Goal: Check status

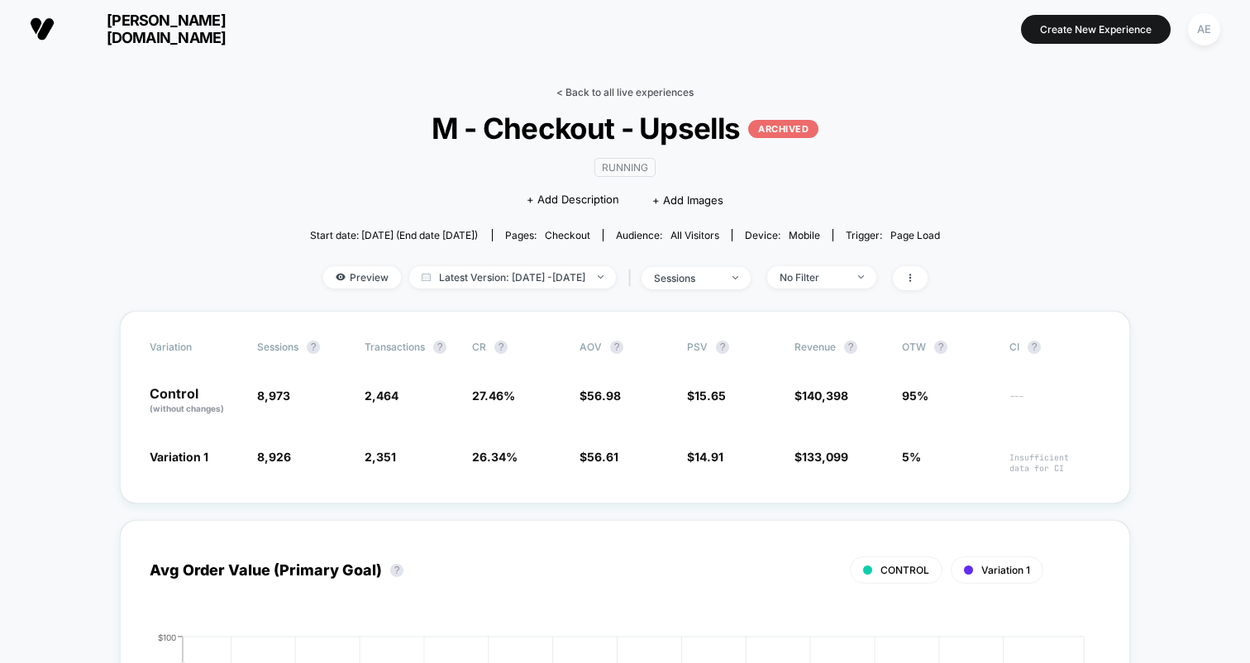
click at [663, 94] on link "< Back to all live experiences" at bounding box center [625, 92] width 137 height 12
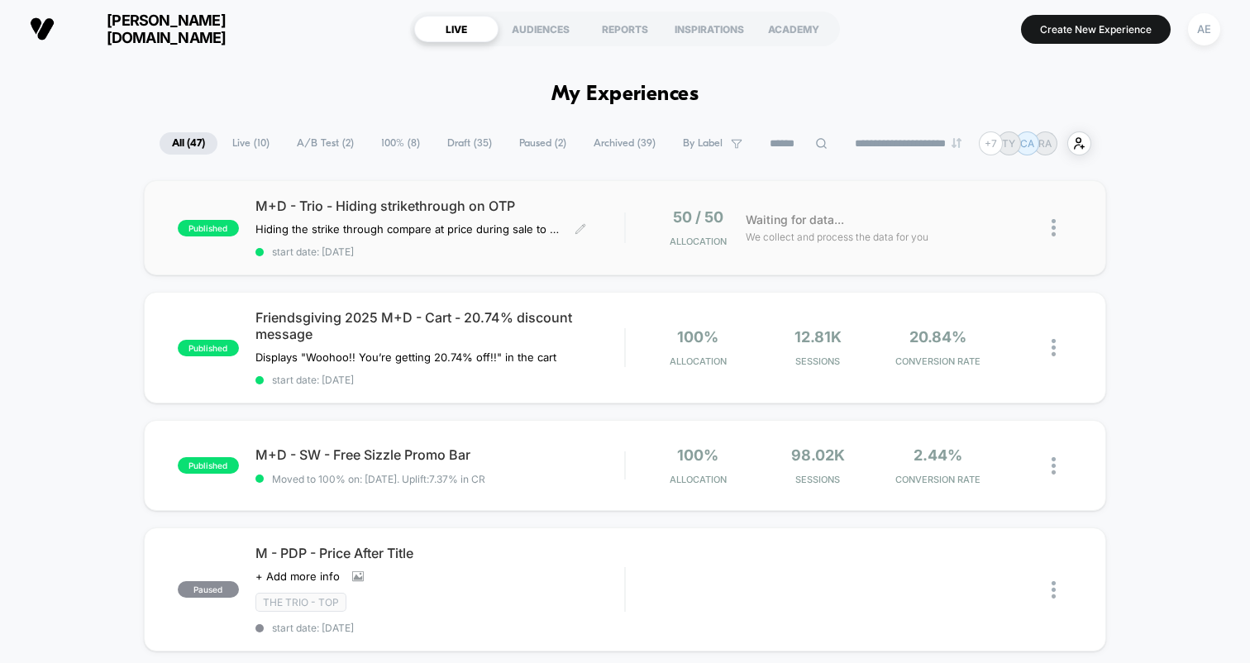
click at [472, 203] on span "M+D - Trio - Hiding strikethrough on OTP" at bounding box center [440, 206] width 369 height 17
